Goal: Information Seeking & Learning: Learn about a topic

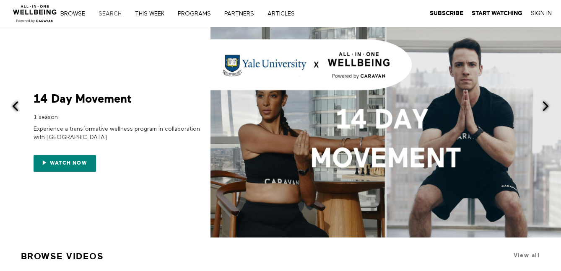
click at [115, 13] on link "Search" at bounding box center [113, 14] width 35 height 6
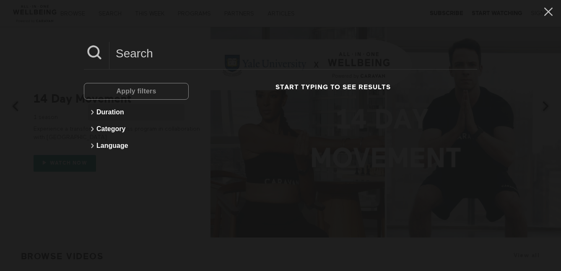
drag, startPoint x: 129, startPoint y: 112, endPoint x: 121, endPoint y: 111, distance: 8.0
click at [128, 112] on button "Duration" at bounding box center [136, 112] width 96 height 17
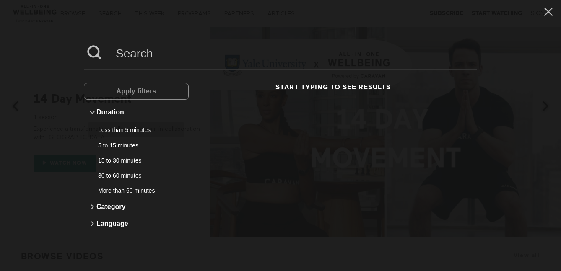
click at [122, 132] on div "Less than 5 minutes" at bounding box center [133, 130] width 70 height 8
click at [169, 92] on button "Apply filters" at bounding box center [136, 91] width 105 height 17
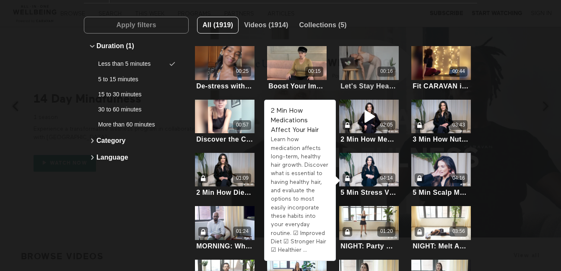
scroll to position [130, 0]
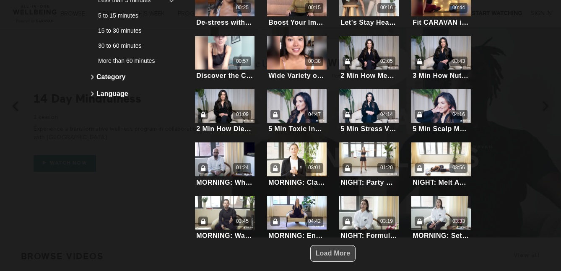
click at [336, 250] on span "Load More" at bounding box center [333, 253] width 35 height 7
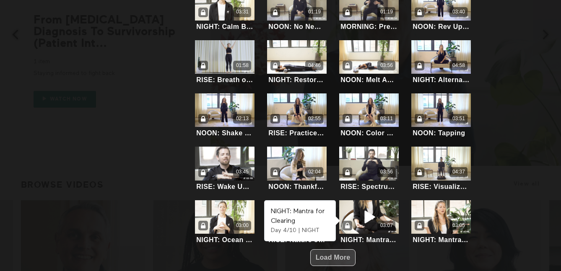
scroll to position [73, 0]
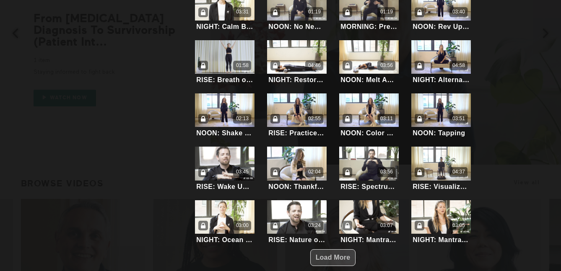
click at [328, 254] on span "Load More" at bounding box center [333, 257] width 35 height 7
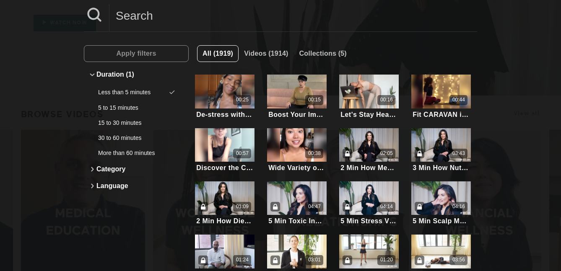
scroll to position [0, 0]
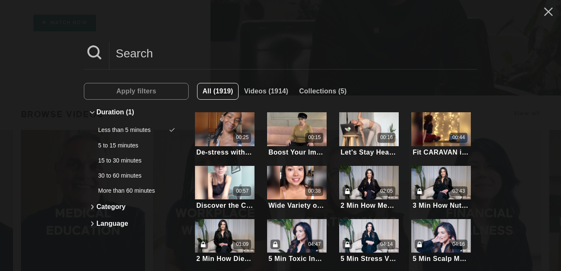
click at [202, 56] on input at bounding box center [293, 53] width 368 height 23
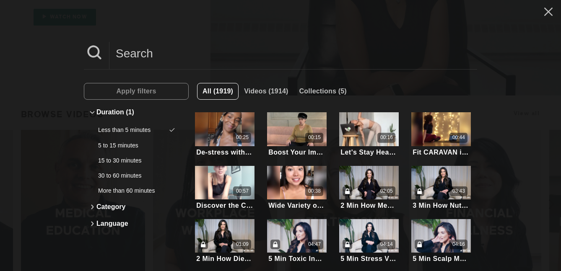
paste input "Understanding Financial Statements"
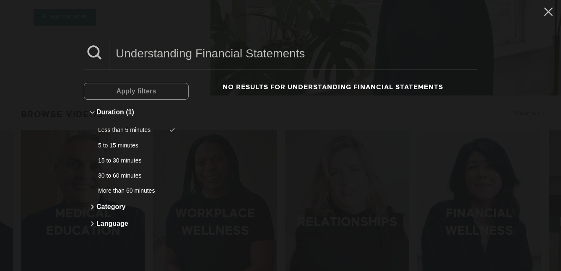
type input "Understanding Financial Statements"
